Goal: Information Seeking & Learning: Learn about a topic

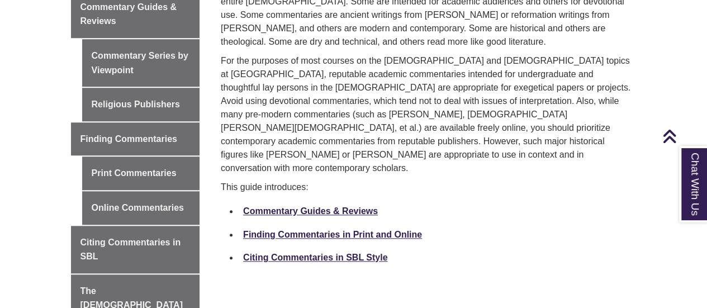
scroll to position [405, 0]
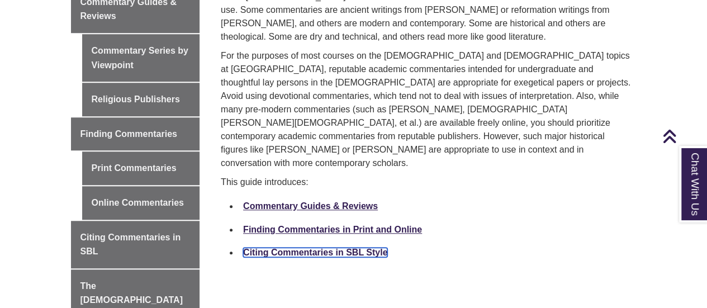
click at [326, 247] on link "Citing Commentaries in SBL Style" at bounding box center [315, 251] width 144 height 9
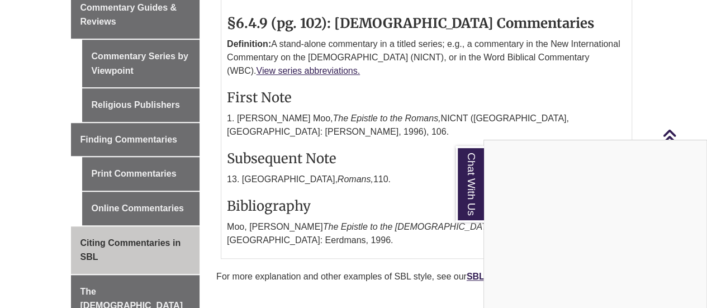
scroll to position [389, 0]
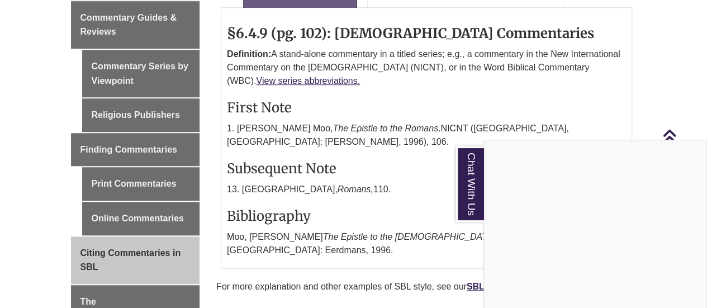
click at [120, 192] on div "Chat With Us" at bounding box center [353, 154] width 707 height 308
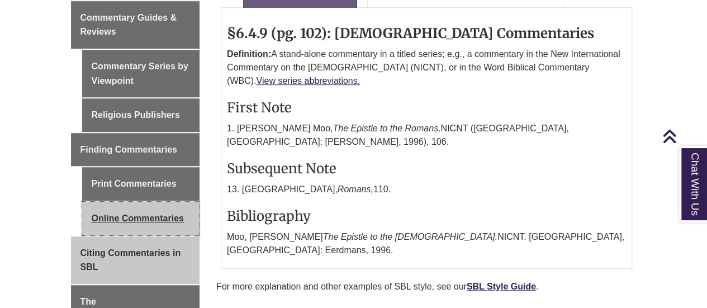
click at [156, 202] on link "Online Commentaries" at bounding box center [141, 219] width 118 height 34
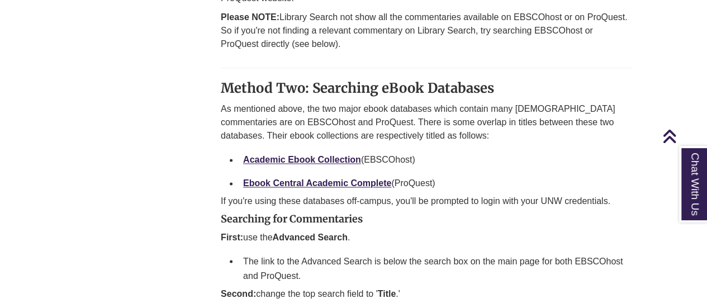
scroll to position [822, 0]
click at [348, 154] on link "Academic Ebook Collection" at bounding box center [302, 158] width 118 height 9
